Goal: Transaction & Acquisition: Obtain resource

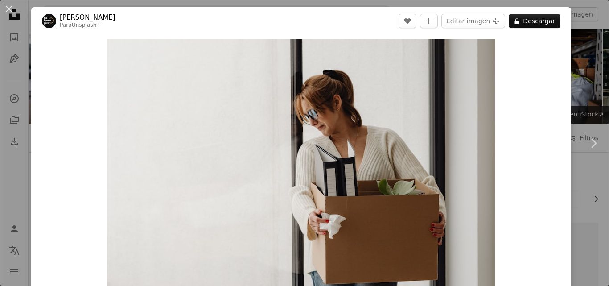
scroll to position [182, 0]
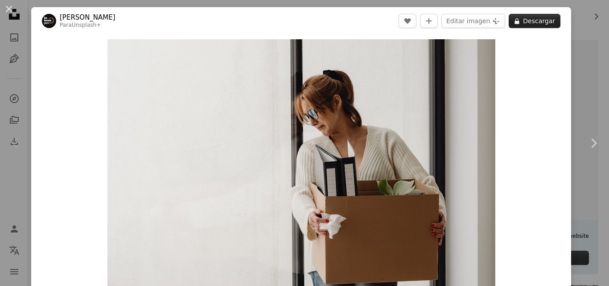
click at [528, 23] on button "A lock Descargar" at bounding box center [535, 21] width 52 height 14
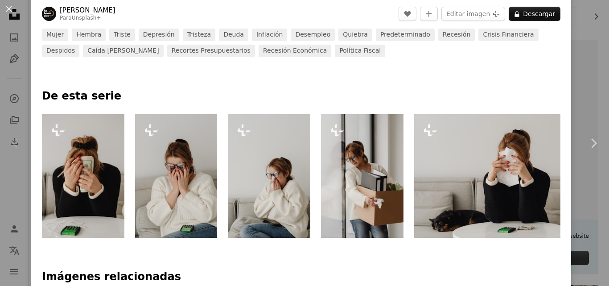
scroll to position [348, 0]
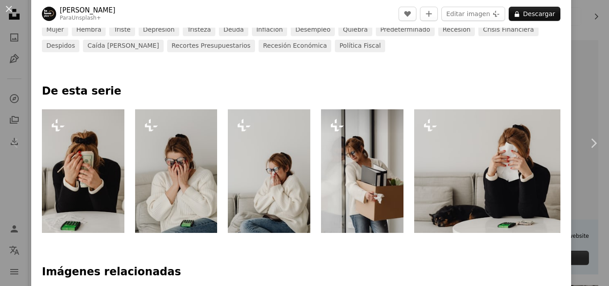
click at [343, 129] on icon "Plus sign for Unsplash+" at bounding box center [337, 125] width 14 height 14
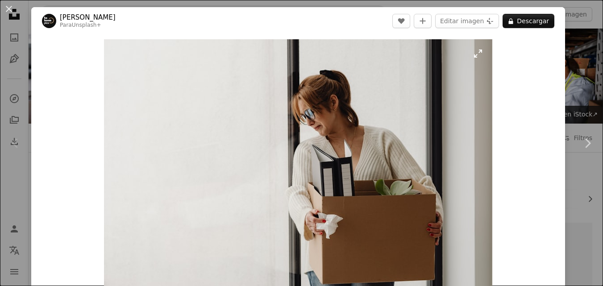
scroll to position [182, 0]
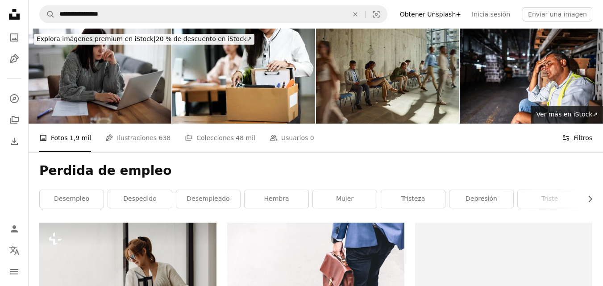
click at [578, 138] on button "Filters Filtros" at bounding box center [577, 138] width 30 height 29
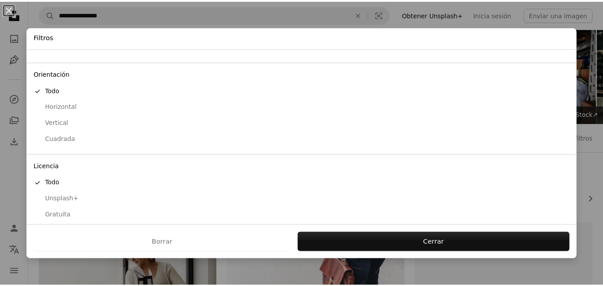
scroll to position [68, 0]
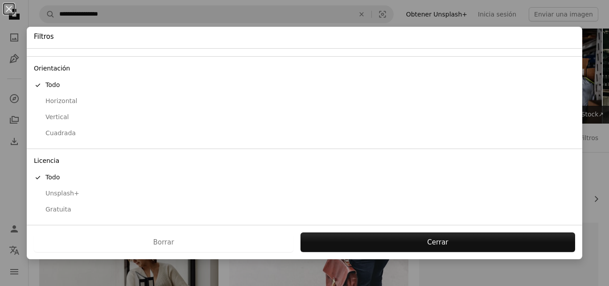
click at [58, 207] on div "Gratuita" at bounding box center [304, 209] width 541 height 9
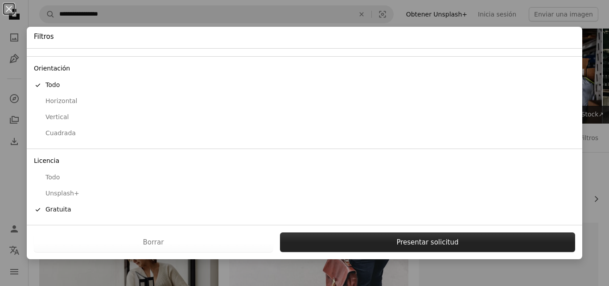
click at [309, 239] on button "Presentar solicitud" at bounding box center [427, 242] width 295 height 20
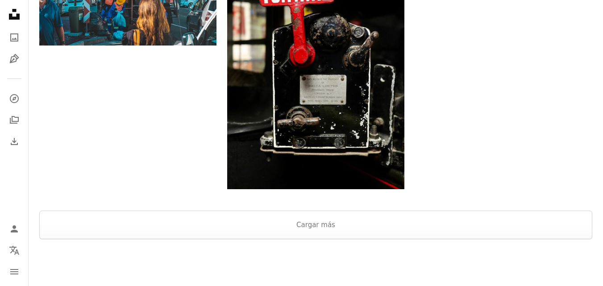
scroll to position [1355, 0]
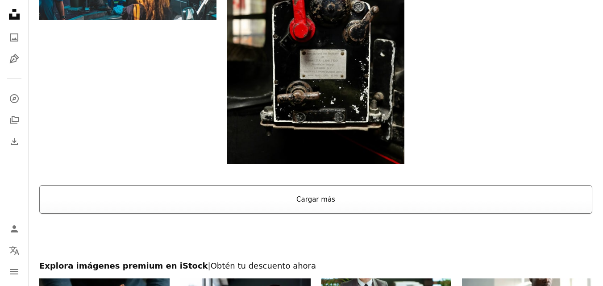
click at [533, 204] on button "Cargar más" at bounding box center [315, 199] width 553 height 29
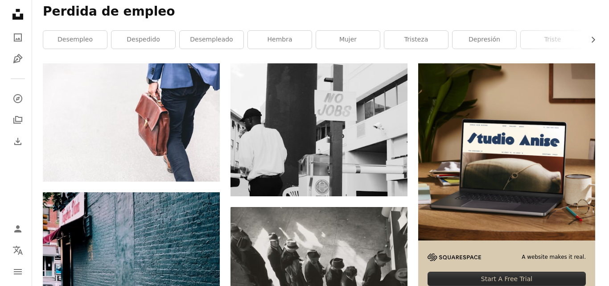
scroll to position [0, 0]
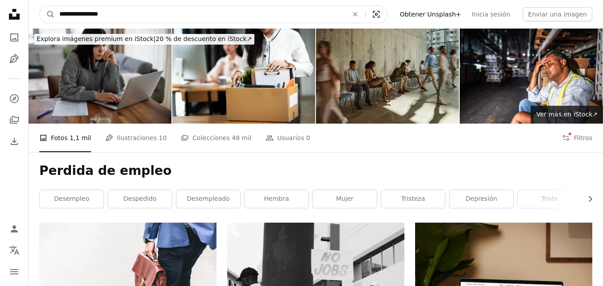
click at [379, 16] on icon "Búsqueda visual" at bounding box center [375, 14] width 7 height 7
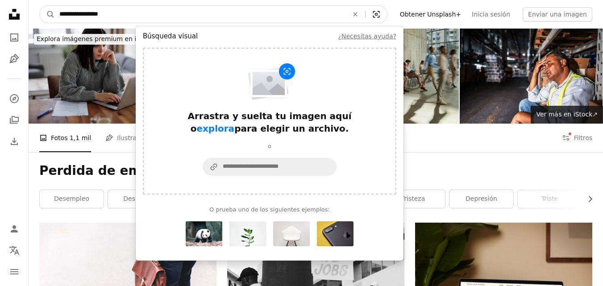
click at [379, 16] on icon "Búsqueda visual" at bounding box center [375, 14] width 7 height 7
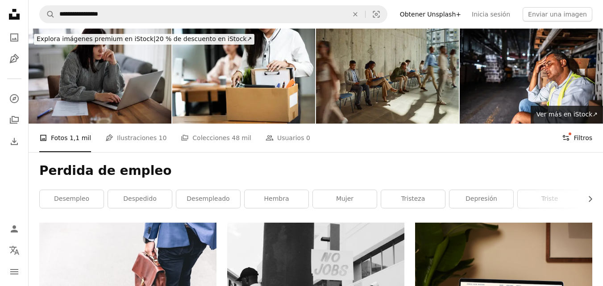
click at [569, 136] on icon "Filters" at bounding box center [566, 138] width 8 height 8
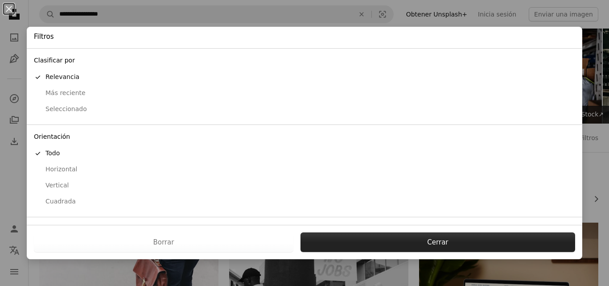
click at [481, 244] on button "Cerrar" at bounding box center [438, 242] width 275 height 20
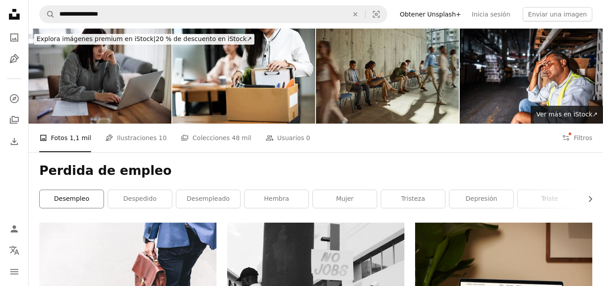
click at [85, 198] on link "desempleo" at bounding box center [72, 199] width 64 height 18
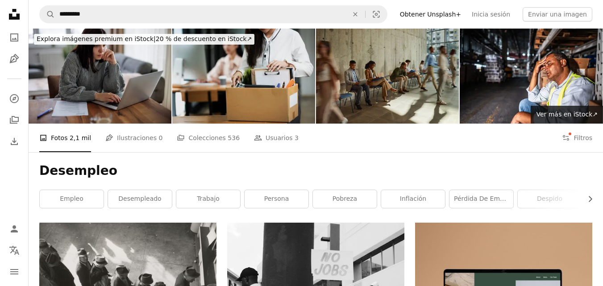
click at [244, 53] on img at bounding box center [243, 76] width 143 height 95
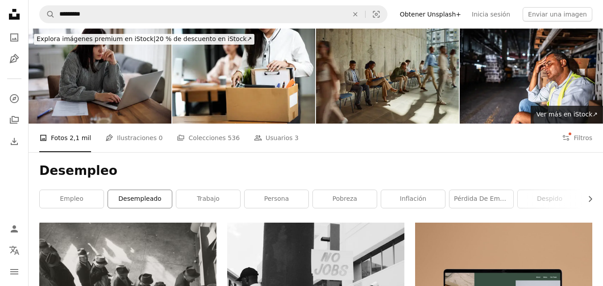
click at [145, 204] on link "desempleado" at bounding box center [140, 199] width 64 height 18
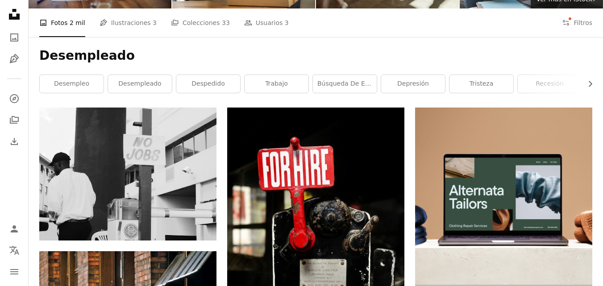
scroll to position [125, 0]
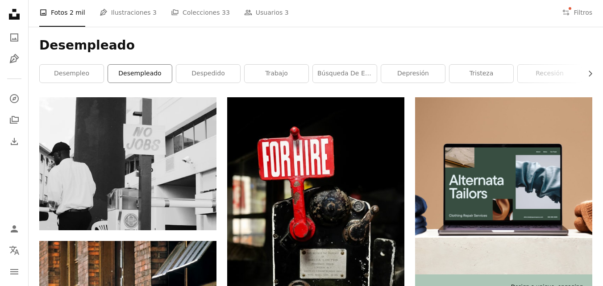
click at [155, 74] on link "desempleado" at bounding box center [140, 74] width 64 height 18
click at [153, 72] on link "desempleado" at bounding box center [140, 74] width 64 height 18
